Goal: Use online tool/utility: Utilize a website feature to perform a specific function

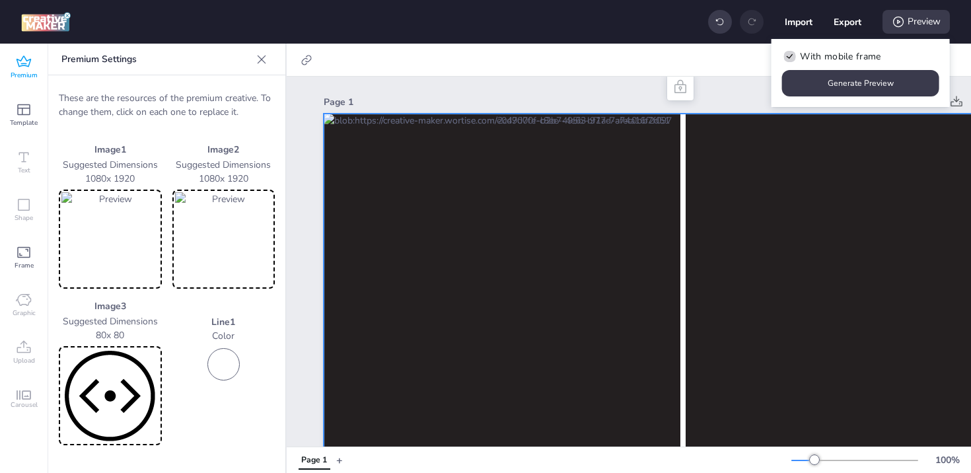
scroll to position [122, 0]
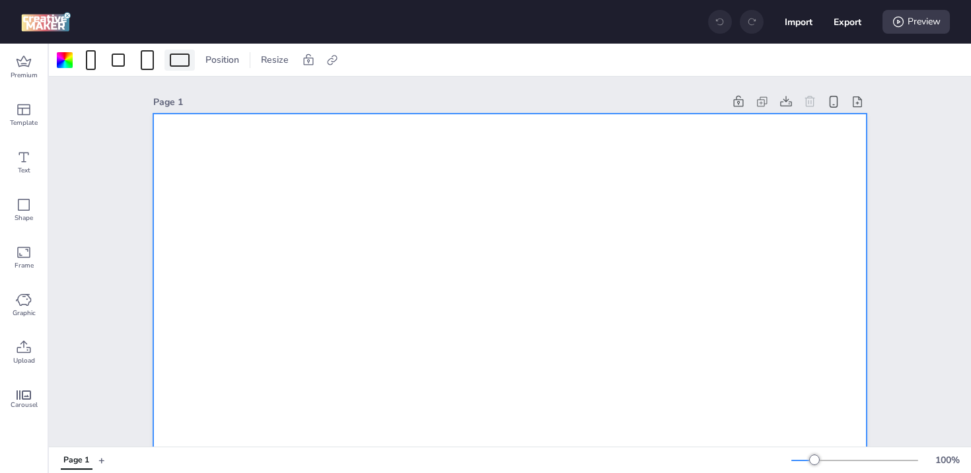
click at [175, 52] on div at bounding box center [180, 60] width 30 height 21
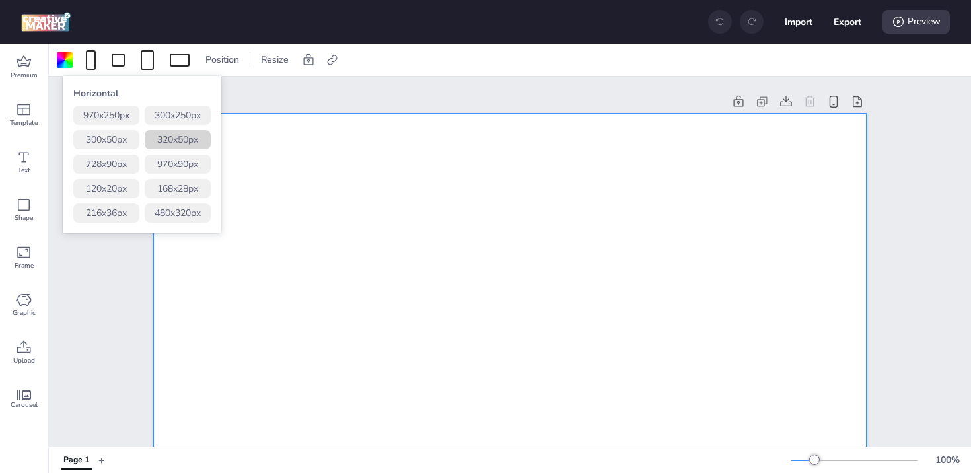
click at [188, 148] on button "320 x 50 px" at bounding box center [178, 139] width 66 height 19
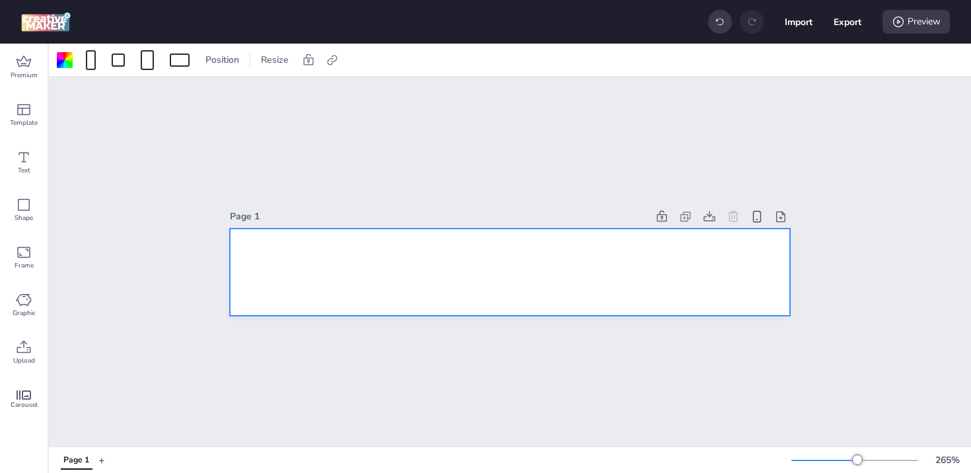
click at [446, 270] on div at bounding box center [510, 273] width 560 height 88
click at [24, 355] on icon at bounding box center [24, 348] width 16 height 16
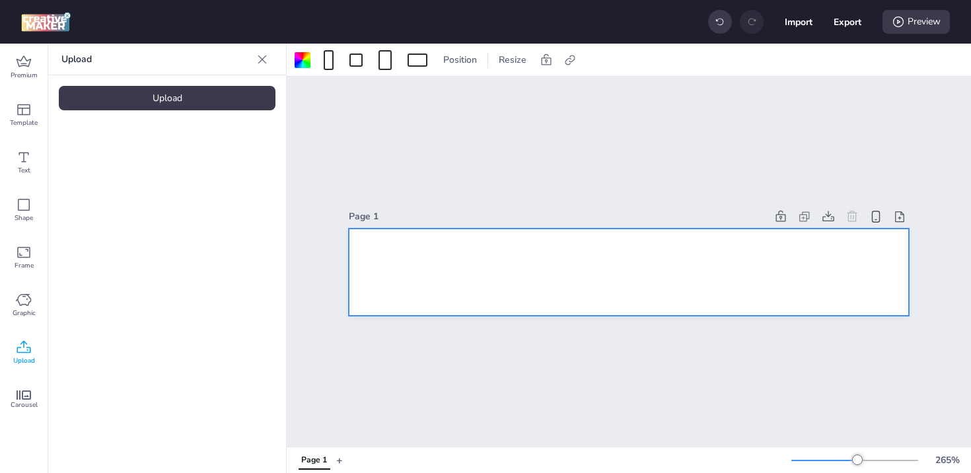
click at [149, 94] on div "Upload" at bounding box center [167, 98] width 217 height 24
click at [114, 178] on img at bounding box center [111, 185] width 81 height 14
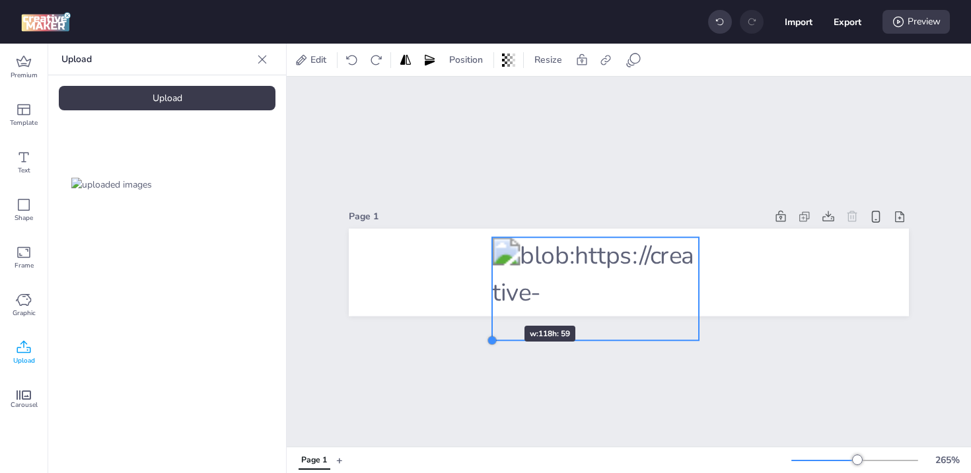
drag, startPoint x: 552, startPoint y: 299, endPoint x: 485, endPoint y: 302, distance: 66.8
click at [485, 302] on div at bounding box center [629, 273] width 560 height 88
click at [611, 205] on icon at bounding box center [617, 211] width 16 height 16
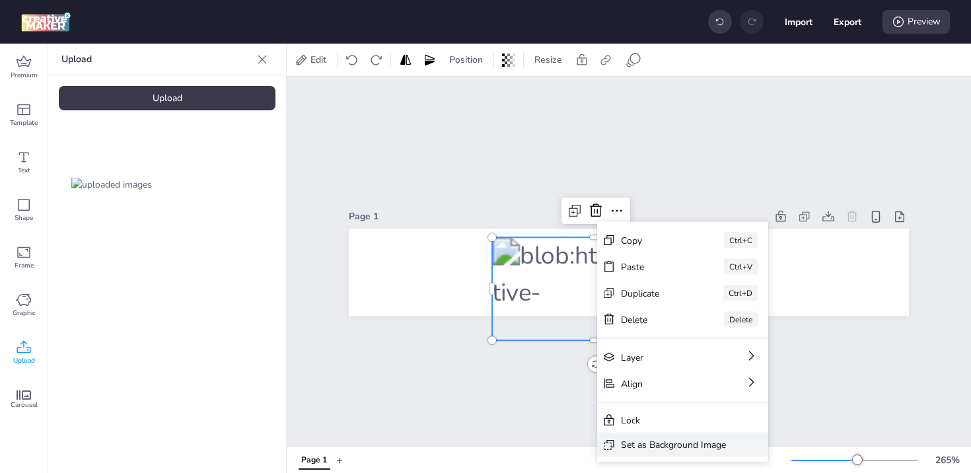
click at [679, 441] on div "Set as Background Image" at bounding box center [673, 445] width 105 height 14
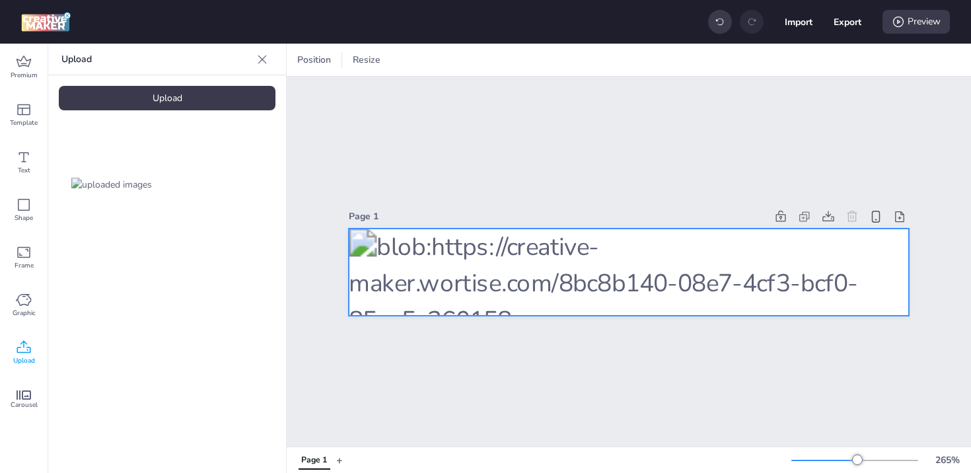
click at [658, 237] on div at bounding box center [629, 273] width 560 height 88
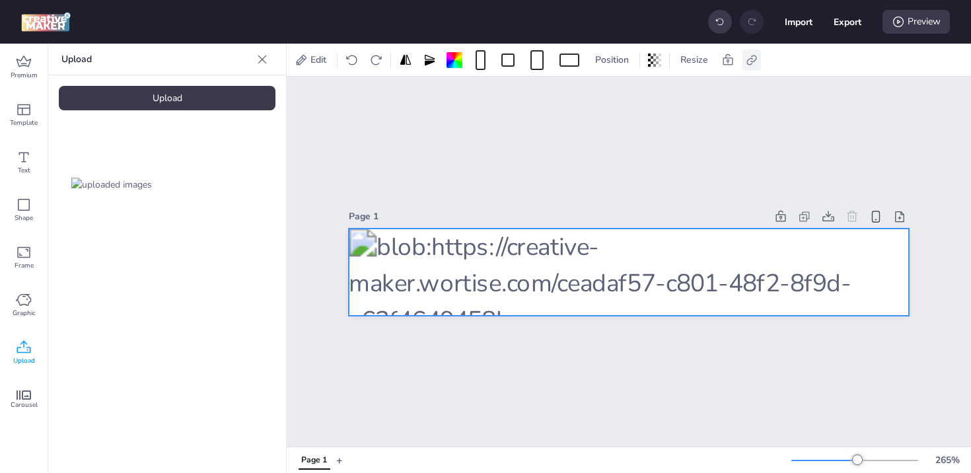
click at [753, 59] on icon at bounding box center [751, 60] width 13 height 13
click at [671, 95] on span "Activate hyperlink" at bounding box center [666, 94] width 73 height 14
click at [621, 95] on input "Activate hyperlink" at bounding box center [617, 99] width 9 height 9
checkbox input "true"
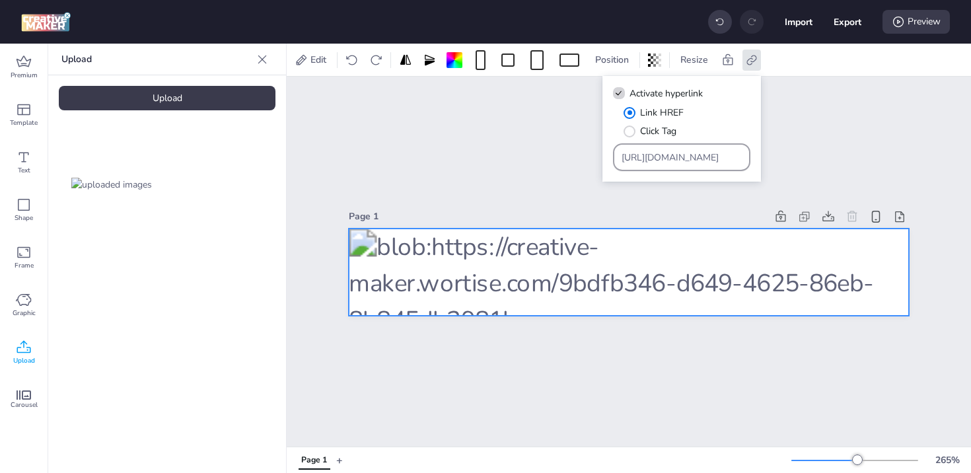
click at [662, 169] on div "https://wortise.com" at bounding box center [682, 157] width 121 height 25
drag, startPoint x: 713, startPoint y: 155, endPoint x: 383, endPoint y: 159, distance: 329.8
click at [387, 159] on body "Import Export Preview Premium Template Text Shape Frame Graphic Upload Carousel…" at bounding box center [485, 236] width 971 height 473
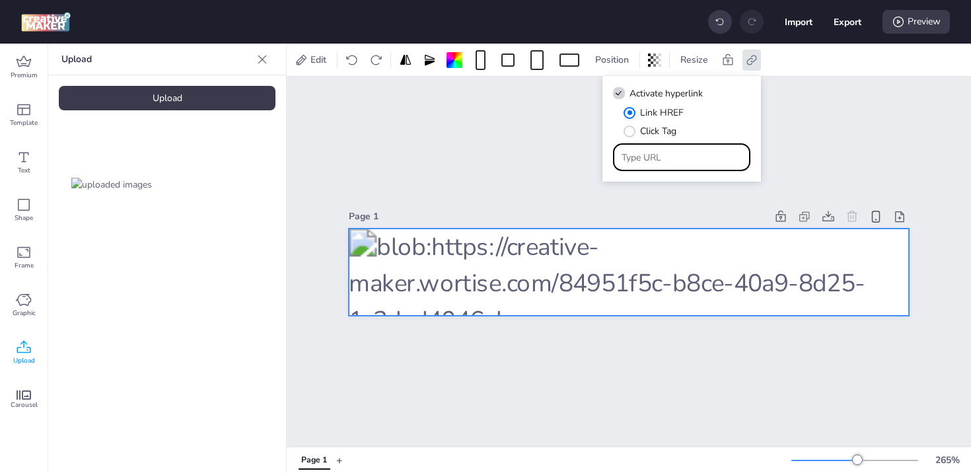
paste input "{https://store.wom.cl/hogar/internet-tv-hogar/?utm_source=wortise&utm_medium=pu…"
type input "{https://store.wom.cl/hogar/internet-tv-hogar/?utm_source=wortise&utm_medium=pu…"
click at [923, 25] on div "Preview" at bounding box center [916, 22] width 67 height 24
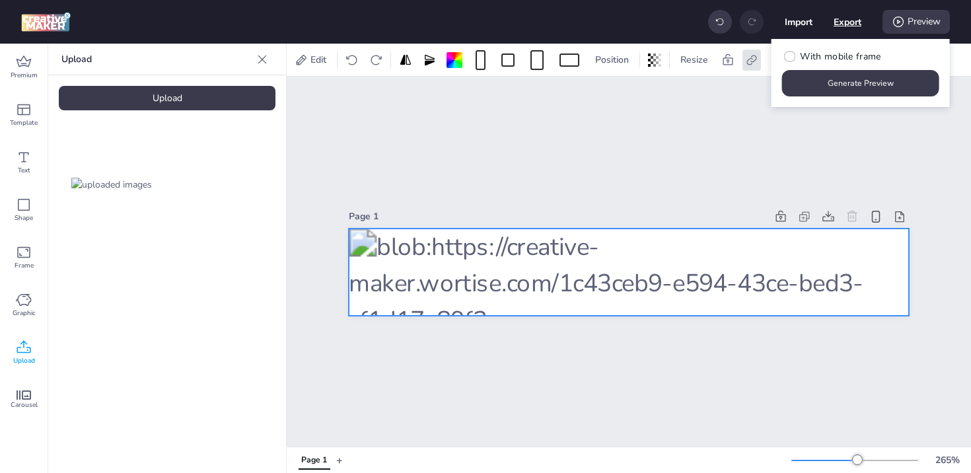
click at [844, 25] on button "Export" at bounding box center [848, 22] width 28 height 28
select select "html"
click at [899, 57] on div "With mobile frame Generate Preview" at bounding box center [861, 73] width 178 height 68
click at [851, 85] on button "Generate Preview" at bounding box center [860, 83] width 157 height 26
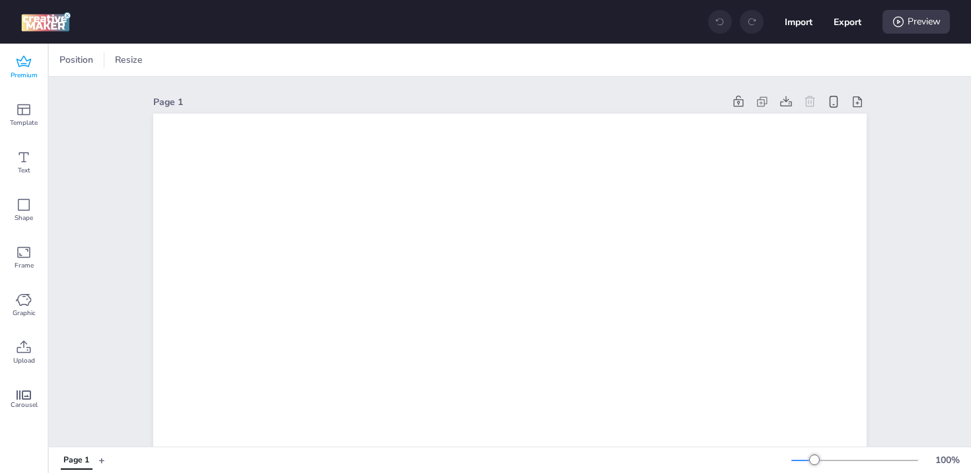
click at [30, 76] on span "Premium" at bounding box center [24, 75] width 27 height 11
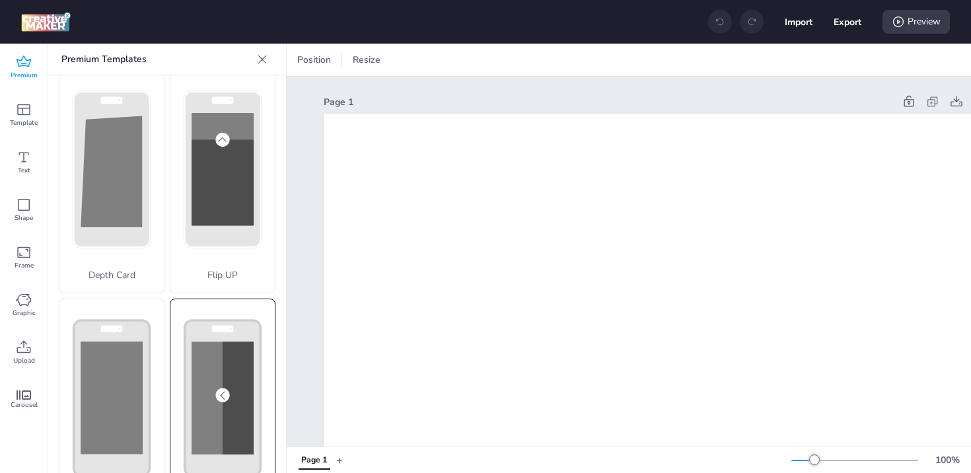
scroll to position [39, 0]
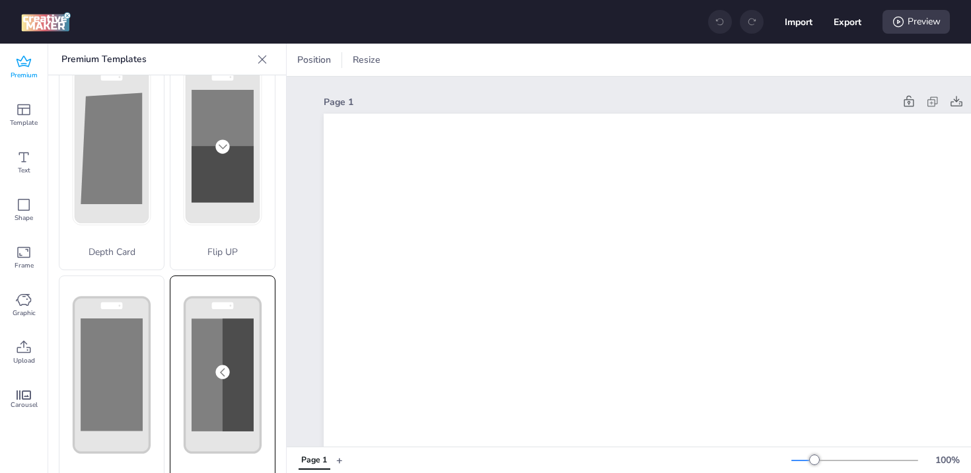
click at [223, 361] on div "Flip Slides" at bounding box center [223, 387] width 106 height 223
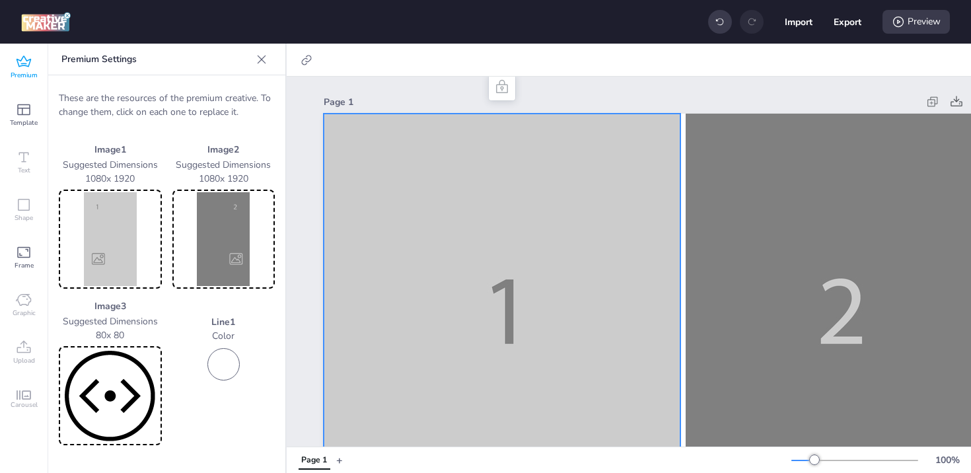
click at [110, 225] on img at bounding box center [110, 239] width 98 height 94
click at [99, 237] on img at bounding box center [110, 239] width 98 height 94
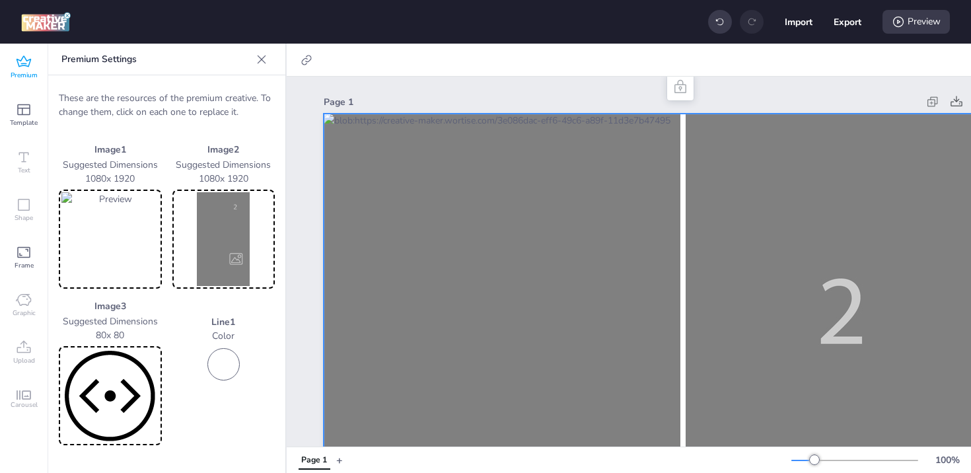
click at [222, 241] on img at bounding box center [224, 239] width 98 height 94
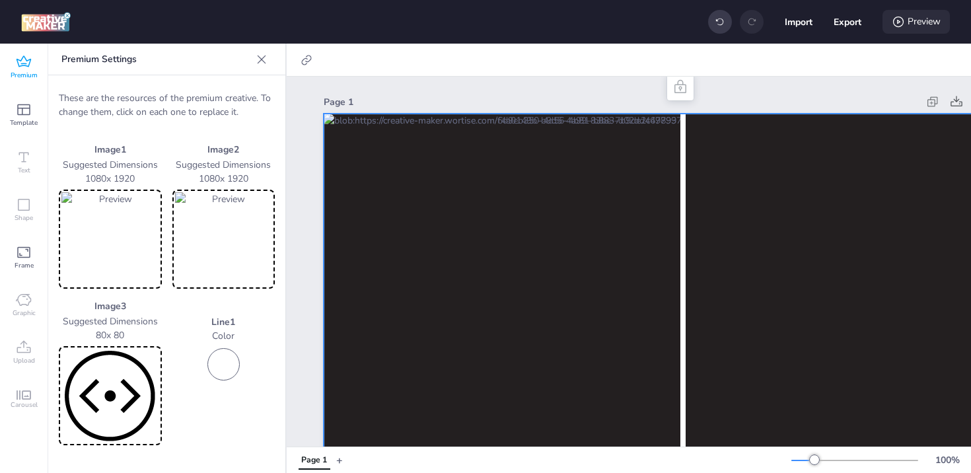
click at [916, 26] on div "Preview" at bounding box center [916, 22] width 67 height 24
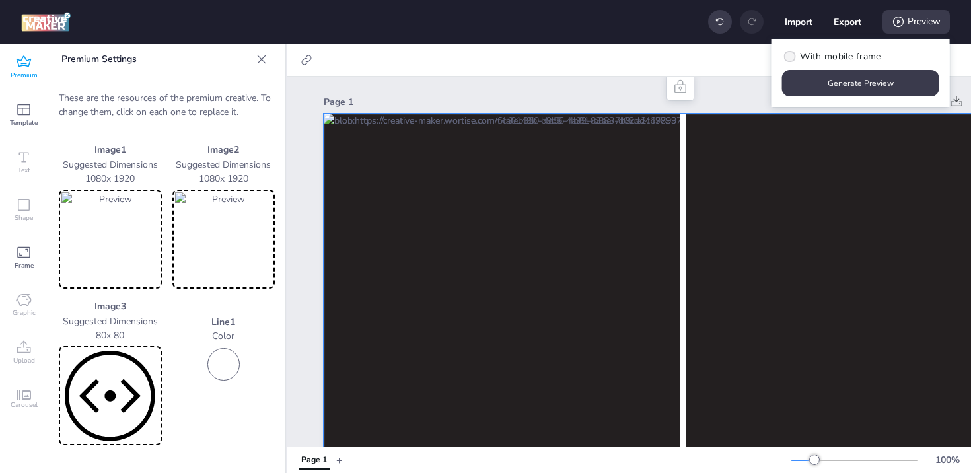
click at [831, 54] on span "With mobile frame" at bounding box center [840, 57] width 81 height 14
click at [792, 57] on input "With mobile frame" at bounding box center [788, 61] width 9 height 9
checkbox input "true"
click at [846, 79] on button "Generate Preview" at bounding box center [860, 83] width 157 height 26
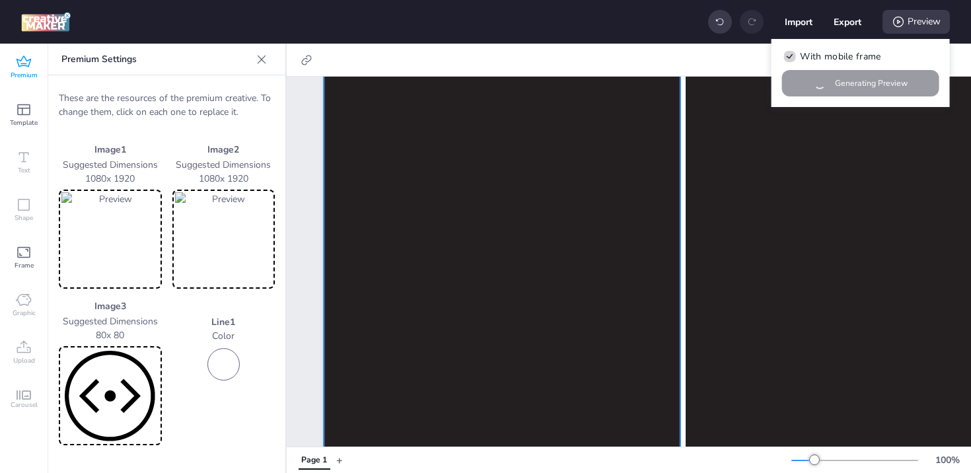
scroll to position [962, 0]
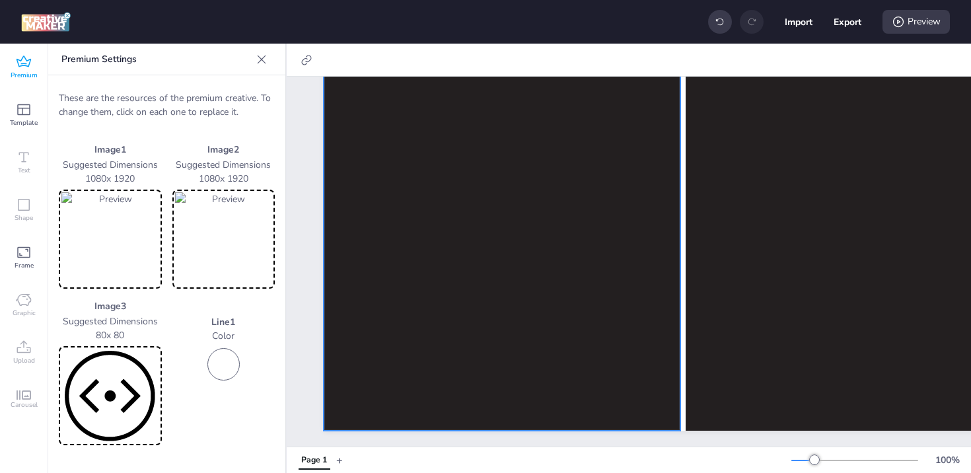
click at [258, 57] on icon at bounding box center [261, 59] width 13 height 13
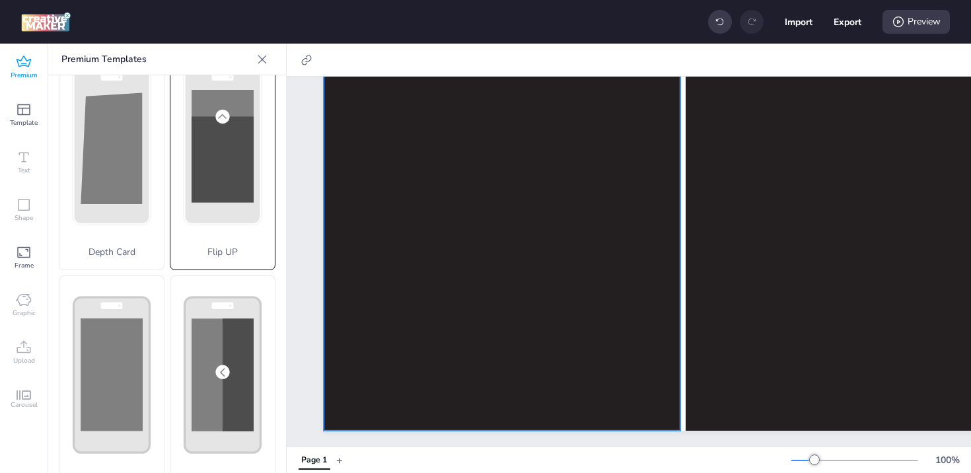
click at [0, 0] on rect at bounding box center [0, 0] width 0 height 0
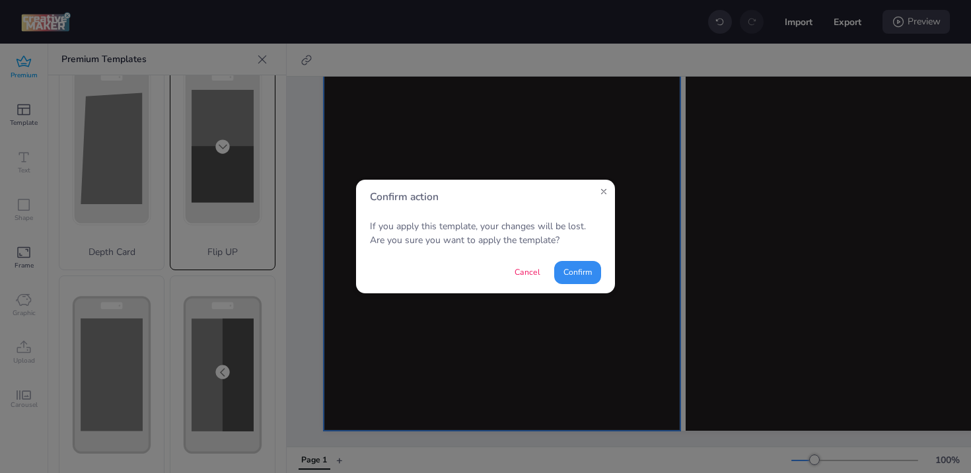
click at [586, 272] on button "Confirm" at bounding box center [577, 272] width 47 height 23
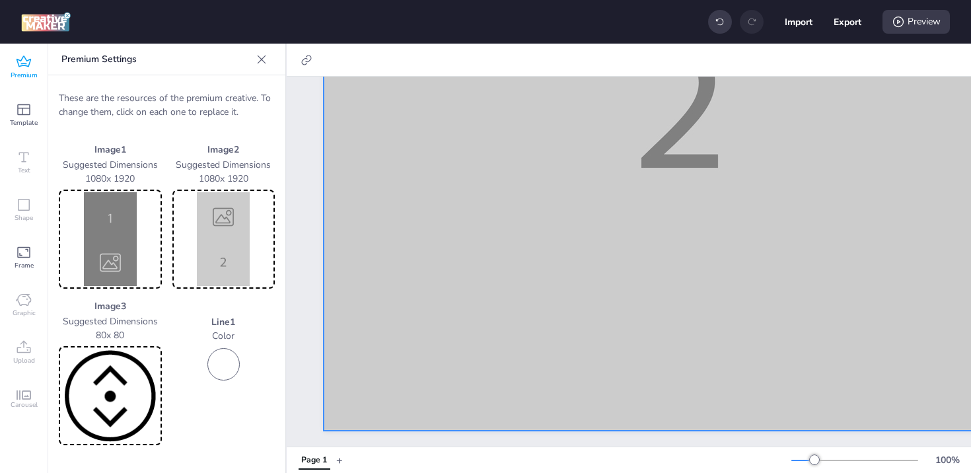
click at [118, 240] on img at bounding box center [110, 239] width 98 height 94
click at [200, 243] on img at bounding box center [224, 239] width 98 height 94
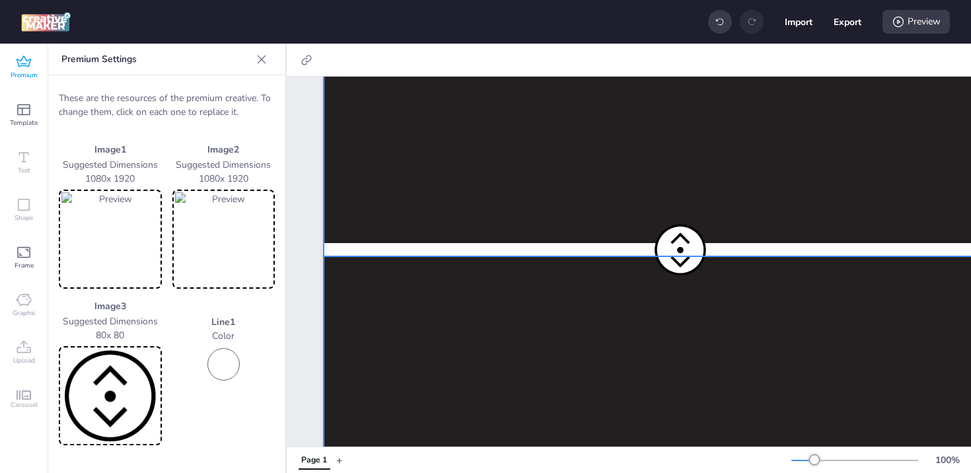
scroll to position [154, 0]
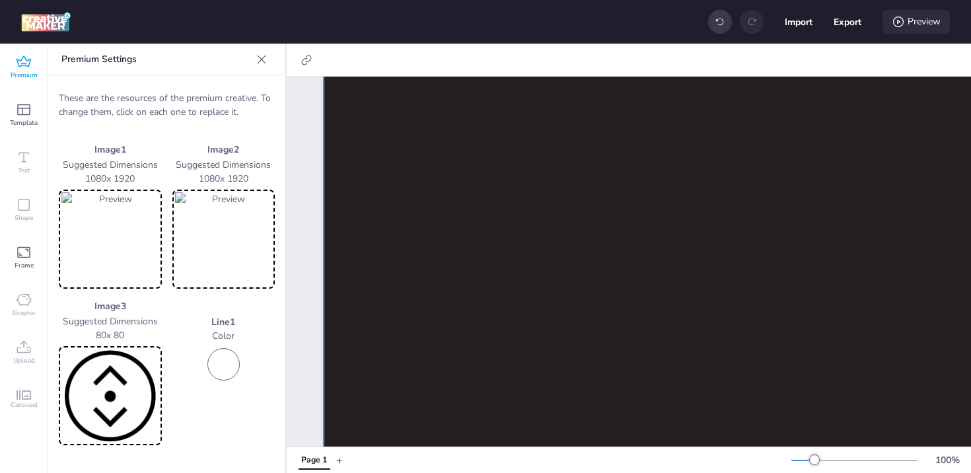
click at [918, 30] on div "Preview" at bounding box center [916, 22] width 67 height 24
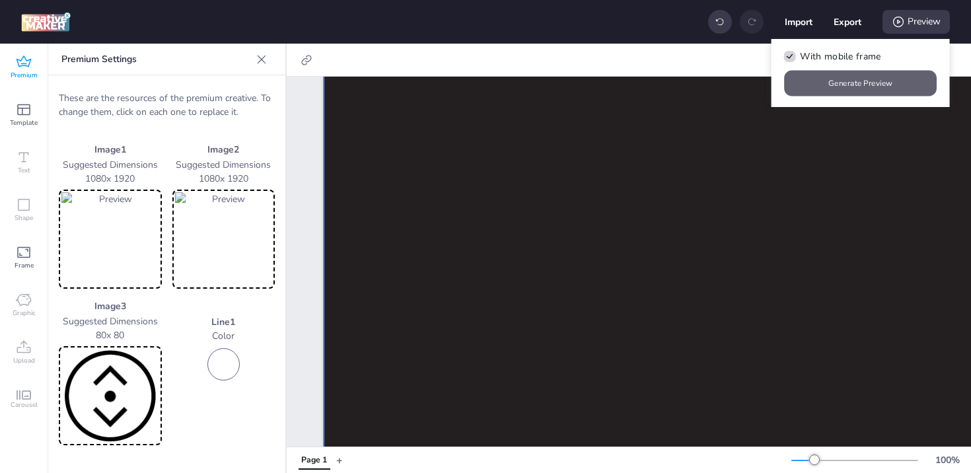
click at [856, 82] on button "Generate Preview" at bounding box center [861, 84] width 153 height 26
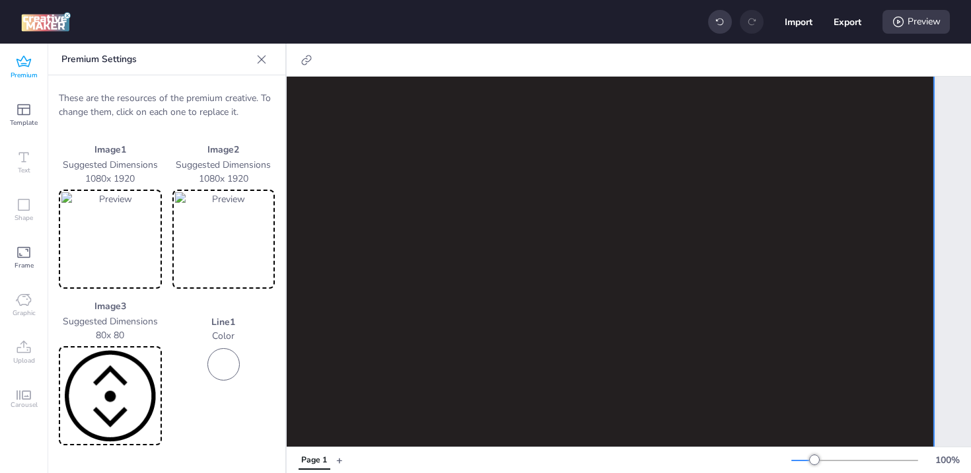
scroll to position [0, 113]
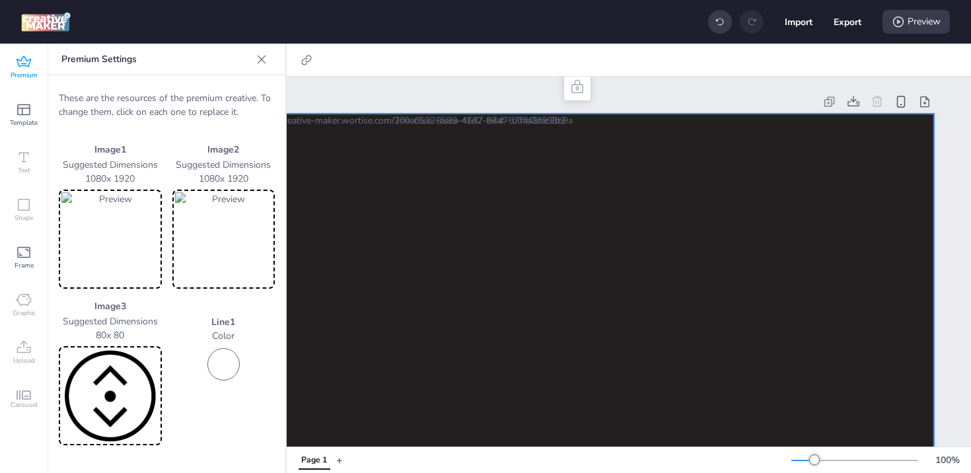
click at [108, 238] on img at bounding box center [110, 239] width 98 height 94
click at [105, 237] on img at bounding box center [110, 239] width 98 height 94
click at [234, 239] on img at bounding box center [224, 239] width 98 height 94
click at [909, 21] on div "Preview" at bounding box center [916, 22] width 67 height 24
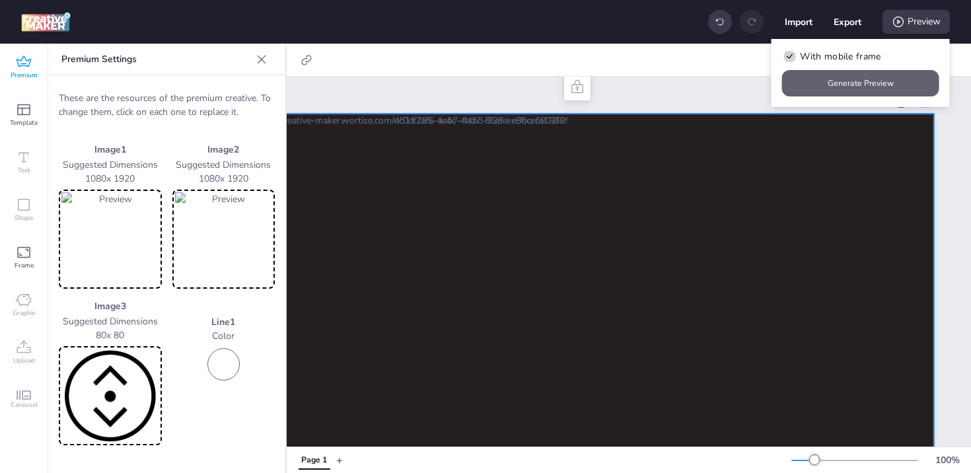
click at [863, 86] on button "Generate Preview" at bounding box center [860, 83] width 157 height 26
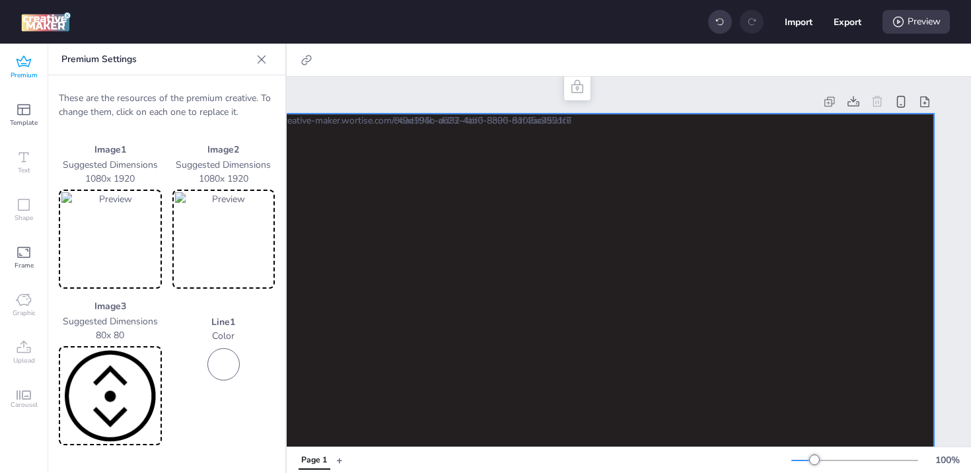
click at [262, 52] on div at bounding box center [261, 59] width 21 height 21
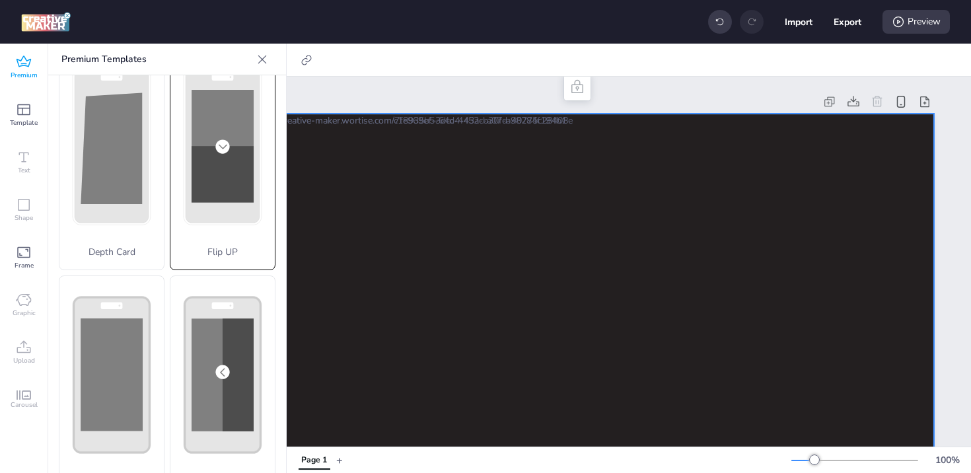
click at [7, 71] on div "Premium" at bounding box center [24, 68] width 48 height 48
click at [202, 350] on div "Flip Slides" at bounding box center [223, 387] width 106 height 223
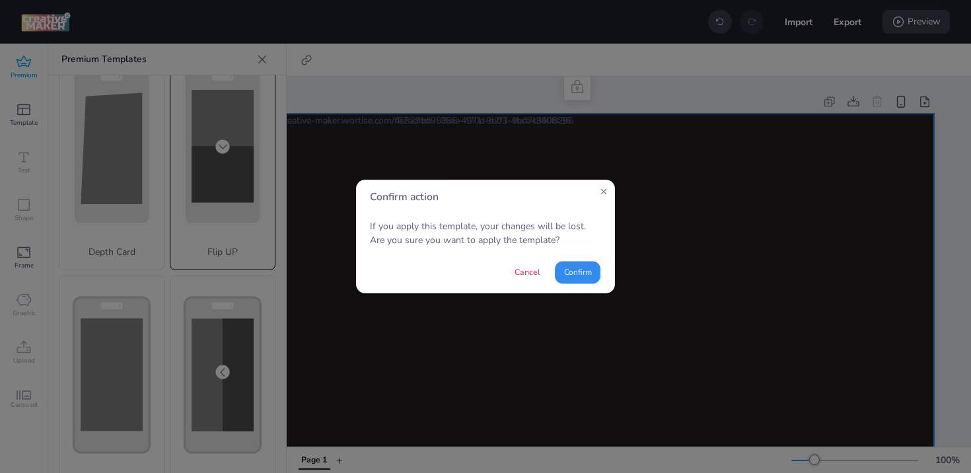
click at [580, 274] on button "Confirm" at bounding box center [578, 272] width 46 height 22
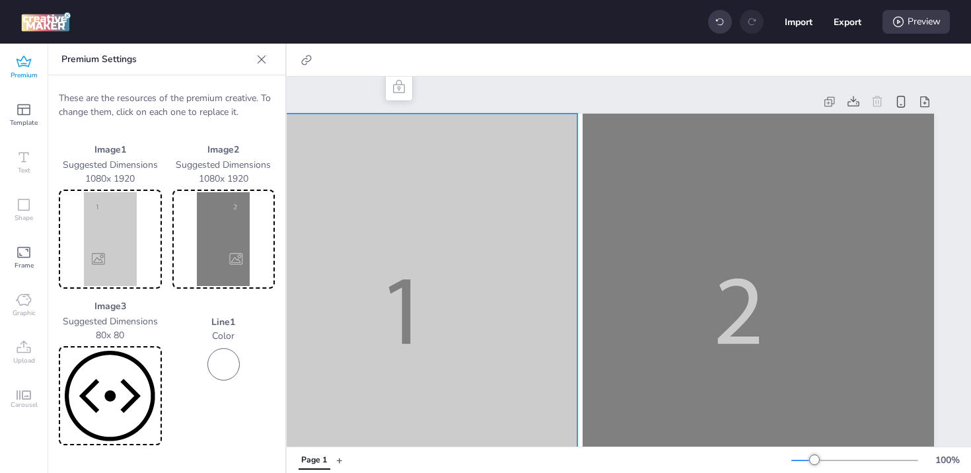
click at [104, 250] on img at bounding box center [110, 239] width 98 height 94
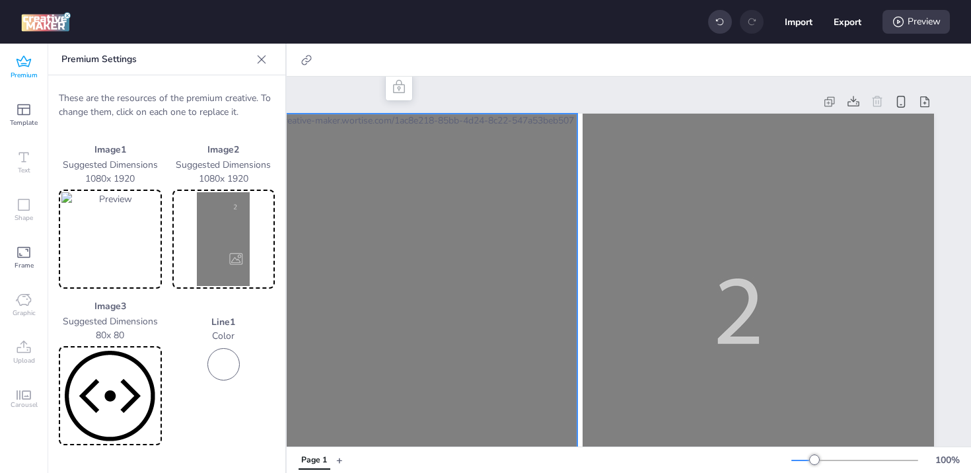
click at [214, 256] on img at bounding box center [224, 239] width 98 height 94
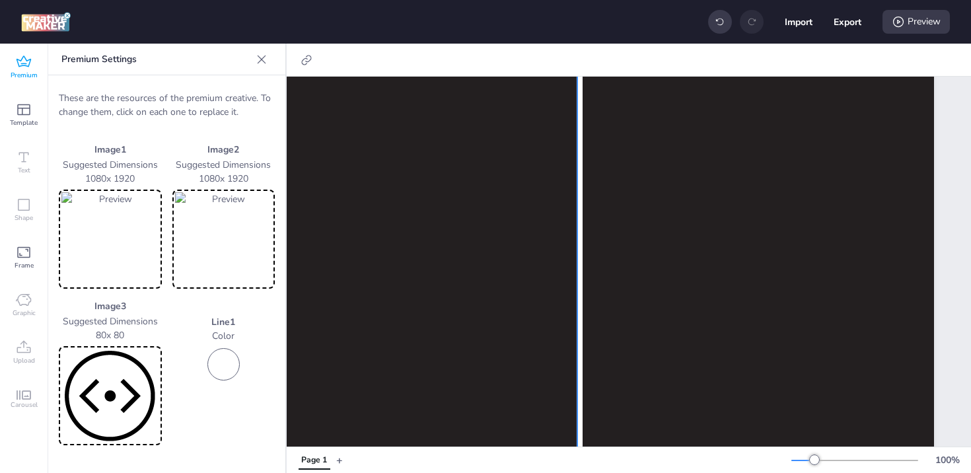
scroll to position [959, 113]
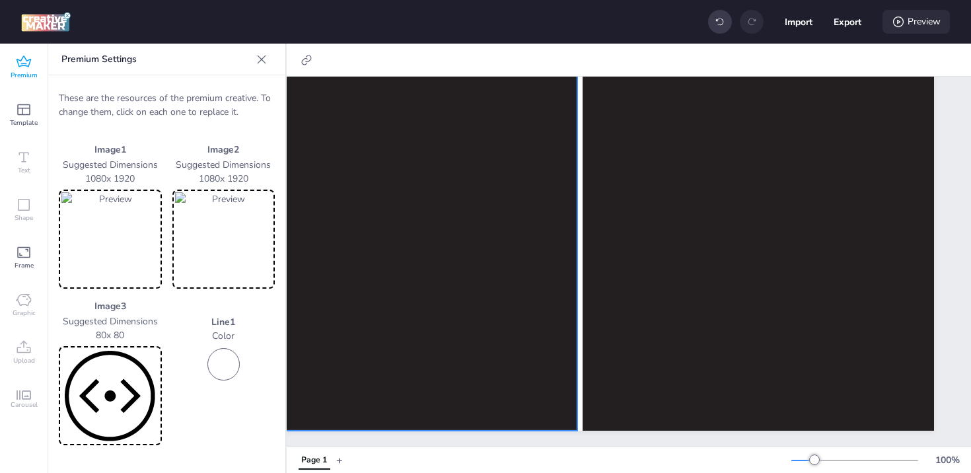
click at [896, 25] on icon at bounding box center [898, 21] width 13 height 13
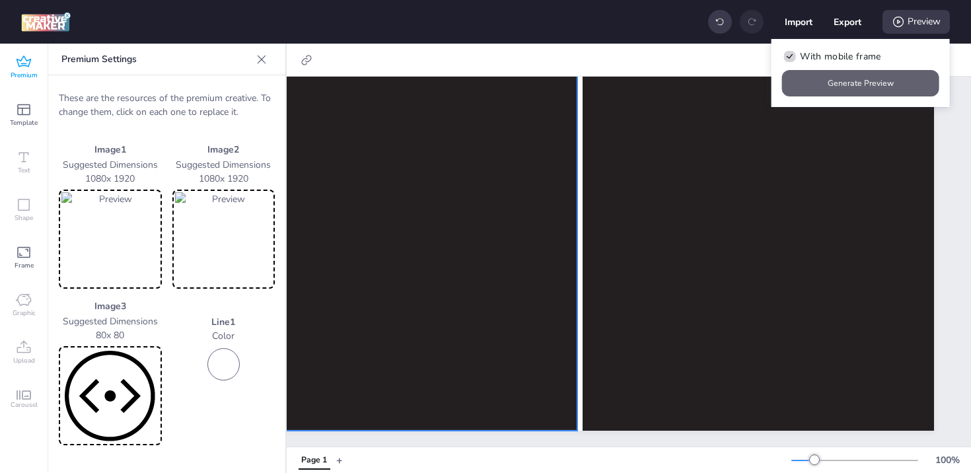
click at [856, 87] on button "Generate Preview" at bounding box center [860, 83] width 157 height 26
